Goal: Check status: Check status

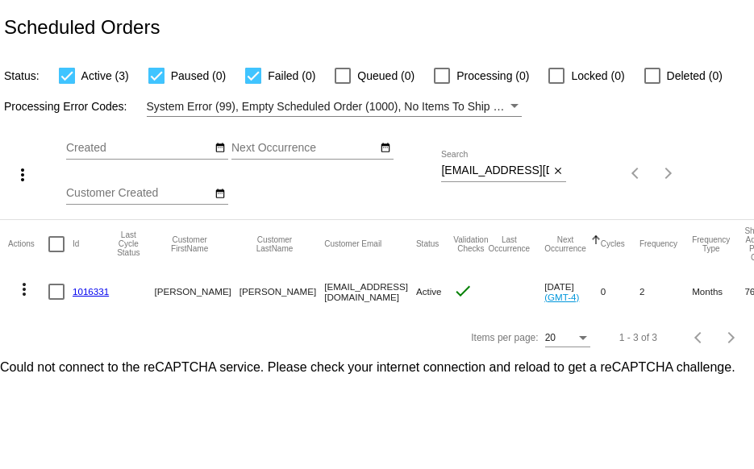
drag, startPoint x: 440, startPoint y: 169, endPoint x: 539, endPoint y: 179, distance: 99.7
click at [539, 179] on div "more_vert Sep Jan Feb Mar [DATE]" at bounding box center [377, 168] width 754 height 102
click at [486, 169] on input "[EMAIL_ADDRESS][DOMAIN_NAME]" at bounding box center [495, 171] width 108 height 13
click at [448, 170] on input "[EMAIL_ADDRESS][DOMAIN_NAME]" at bounding box center [495, 171] width 108 height 13
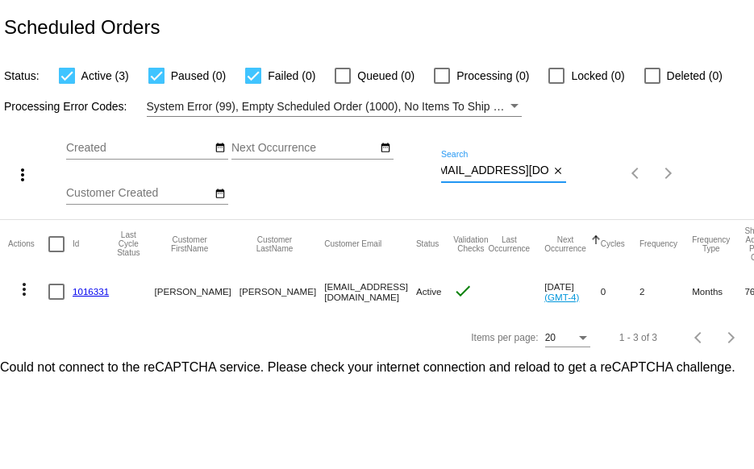
scroll to position [0, 0]
drag, startPoint x: 547, startPoint y: 171, endPoint x: 452, endPoint y: 172, distance: 95.2
click at [452, 172] on input "[EMAIL_ADDRESS][DOMAIN_NAME]" at bounding box center [495, 171] width 108 height 13
click at [521, 167] on input "[EMAIL_ADDRESS][DOMAIN_NAME]" at bounding box center [495, 171] width 108 height 13
drag, startPoint x: 546, startPoint y: 170, endPoint x: 357, endPoint y: 170, distance: 189.5
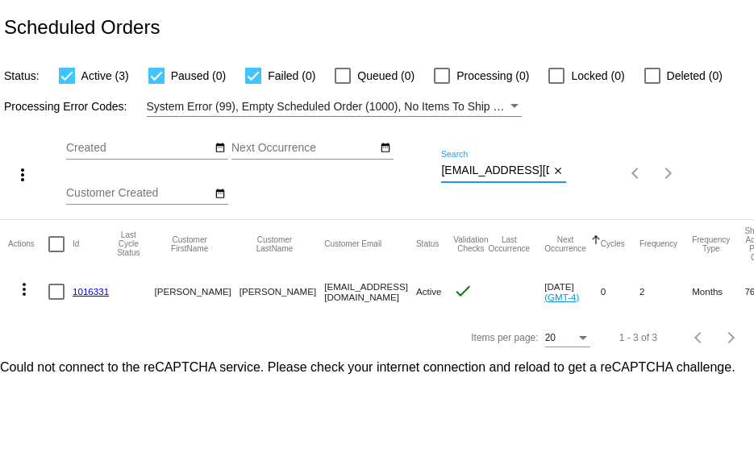
click at [357, 170] on div "more_vert Sep Jan Feb Mar [DATE]" at bounding box center [377, 168] width 754 height 102
paste input "[STREET_ADDRESS][US_STATE]"
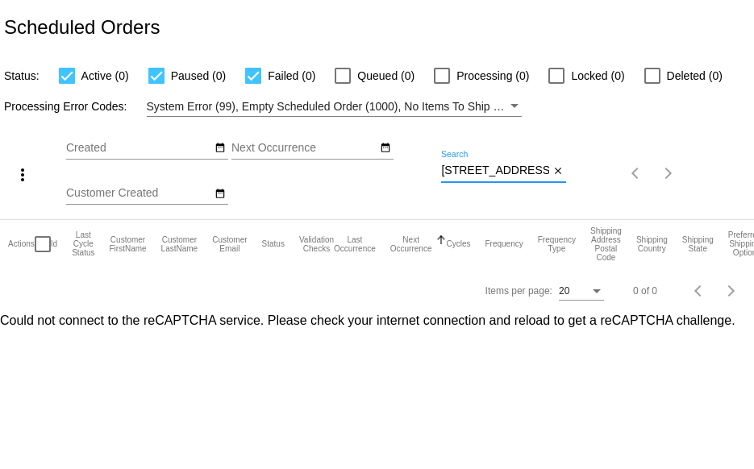
scroll to position [0, 106]
click at [668, 183] on div "more_vert Sep Jan Feb Mar [DATE]" at bounding box center [377, 168] width 754 height 102
paste input "[EMAIL_ADDRESS][DOMAIN_NAME]"
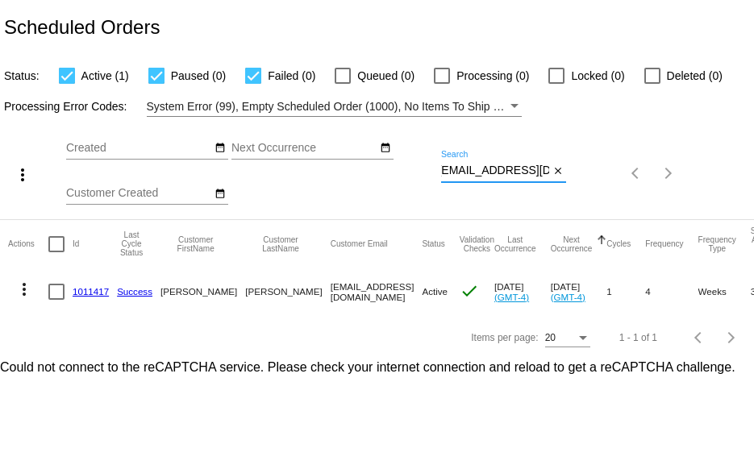
type input "[EMAIL_ADDRESS][DOMAIN_NAME]"
click at [97, 287] on link "1011417" at bounding box center [91, 291] width 36 height 10
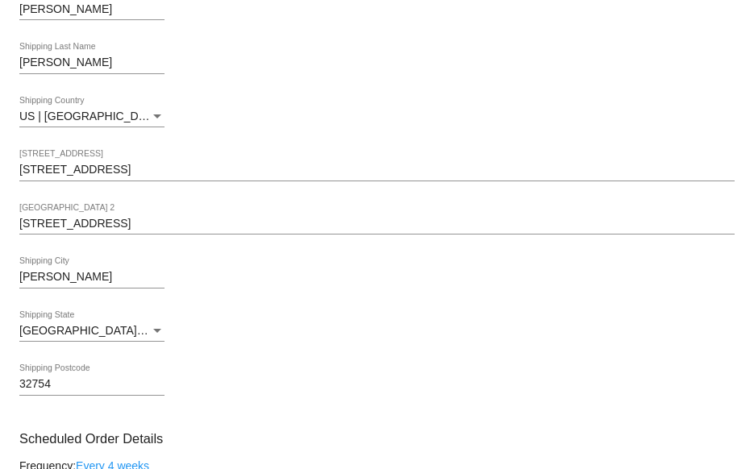
scroll to position [565, 0]
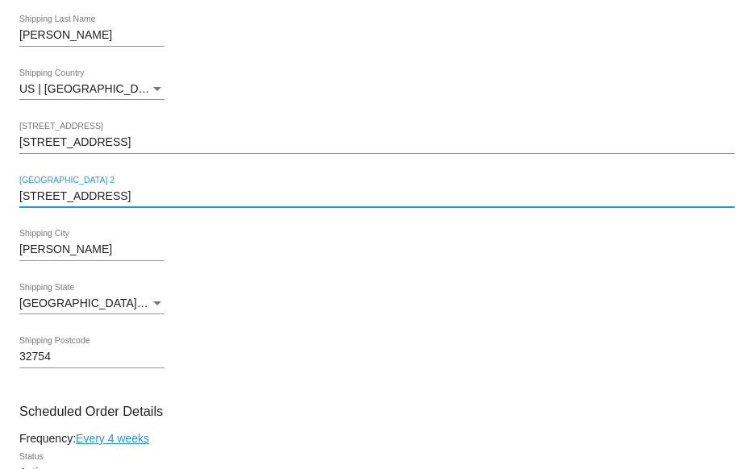
drag, startPoint x: 107, startPoint y: 194, endPoint x: -10, endPoint y: 196, distance: 117.0
click at [0, 196] on html "arrow_back Scheduled Order #1011417 Active more_vert Last Processing Cycle ID: …" at bounding box center [377, 234] width 754 height 469
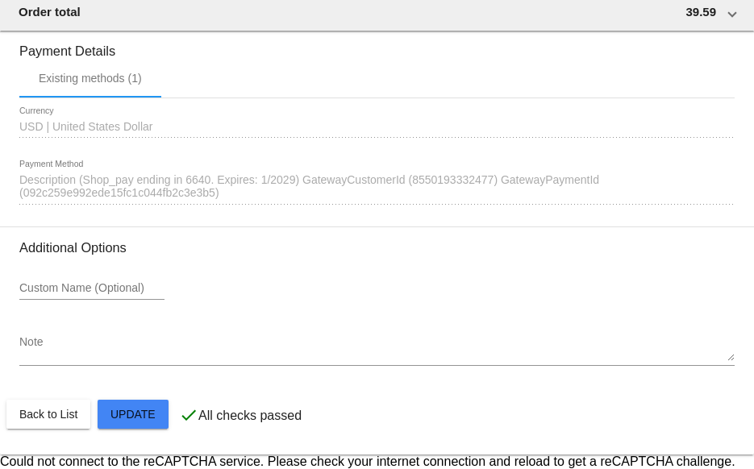
scroll to position [1552, 0]
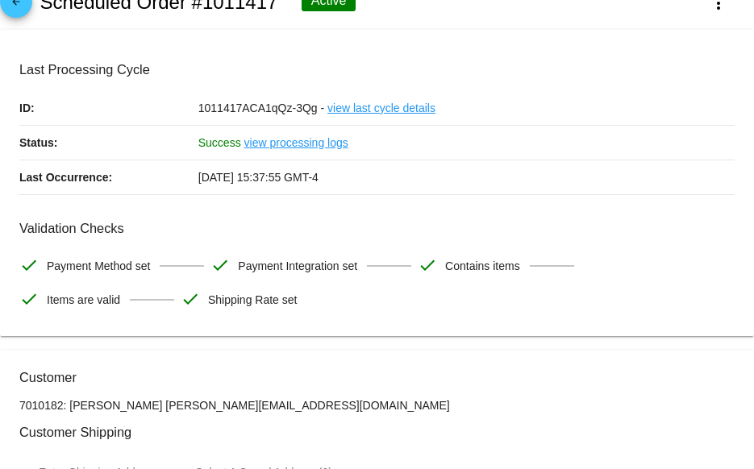
scroll to position [0, 0]
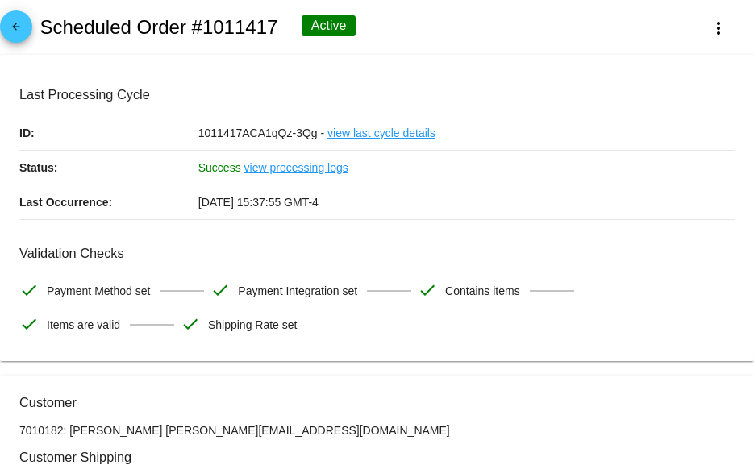
click at [25, 35] on mat-icon "arrow_back" at bounding box center [15, 30] width 19 height 19
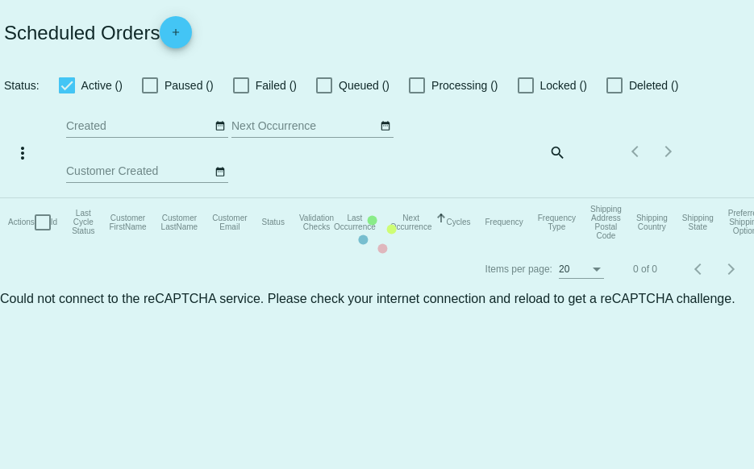
checkbox input "true"
